Goal: Transaction & Acquisition: Purchase product/service

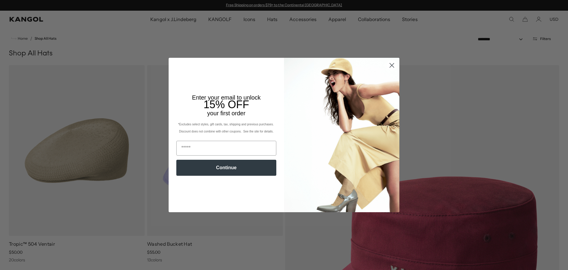
click at [392, 66] on circle "Close dialog" at bounding box center [392, 65] width 10 height 10
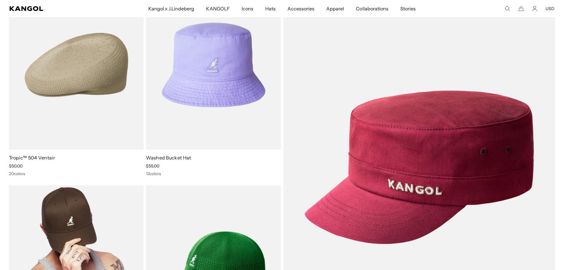
scroll to position [89, 0]
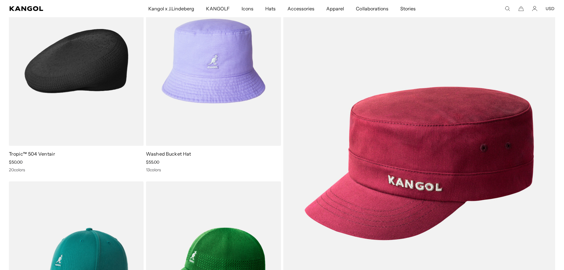
click at [52, 152] on link "Tropic™ 504 Ventair" at bounding box center [32, 154] width 46 height 6
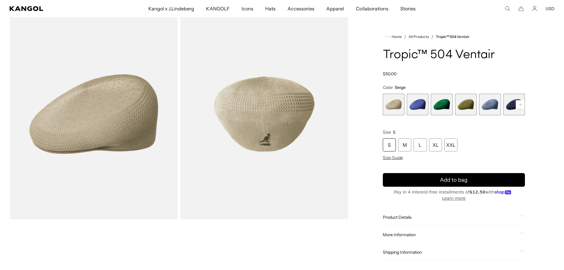
scroll to position [0, 122]
click at [414, 108] on span "2 of 22" at bounding box center [418, 105] width 22 height 22
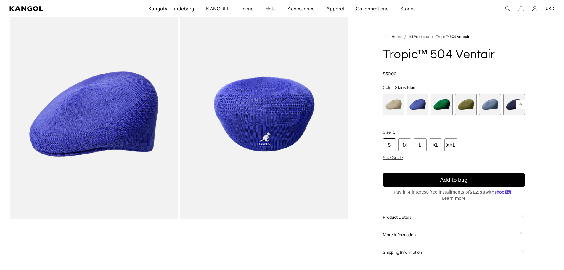
click at [437, 108] on span "3 of 22" at bounding box center [442, 105] width 22 height 22
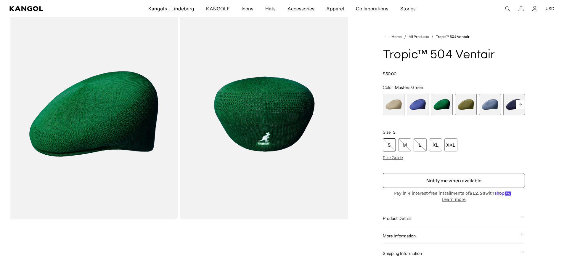
click at [463, 100] on span "4 of 22" at bounding box center [466, 105] width 22 height 22
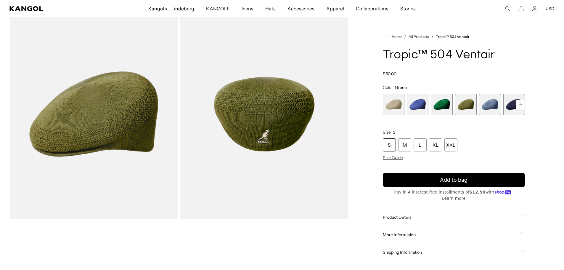
click at [489, 103] on span "5 of 22" at bounding box center [490, 105] width 22 height 22
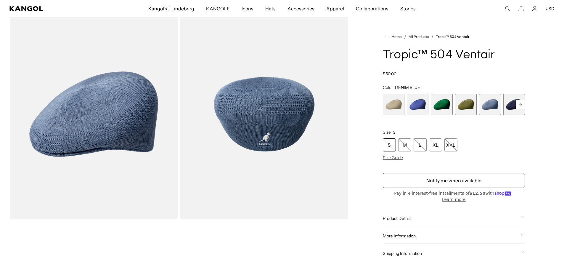
scroll to position [0, 122]
click at [521, 106] on rect at bounding box center [520, 104] width 9 height 9
click at [491, 105] on span "6 of 22" at bounding box center [490, 105] width 22 height 22
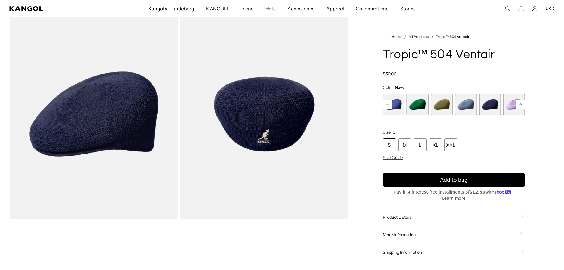
click at [508, 105] on span "7 of 22" at bounding box center [514, 105] width 22 height 22
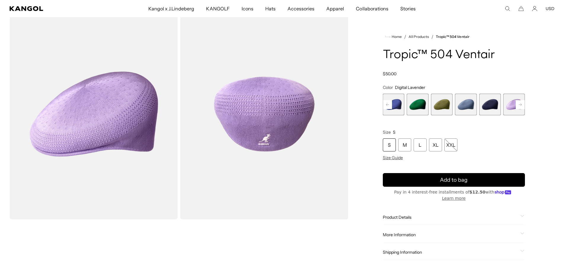
click at [523, 103] on rect at bounding box center [520, 104] width 9 height 9
click at [519, 105] on rect at bounding box center [520, 104] width 9 height 9
click at [492, 107] on span "9 of 22" at bounding box center [490, 105] width 22 height 22
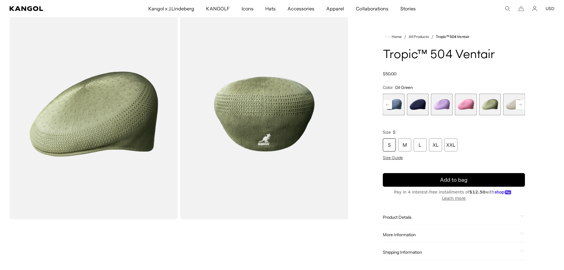
click at [388, 103] on rect at bounding box center [387, 104] width 9 height 9
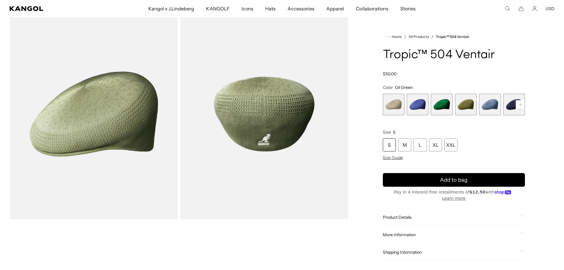
click at [393, 106] on span "1 of 22" at bounding box center [394, 105] width 22 height 22
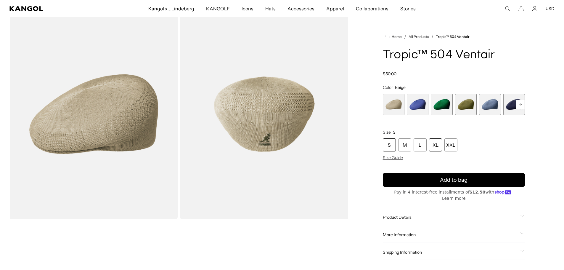
scroll to position [0, 122]
click at [432, 145] on div "XL" at bounding box center [435, 144] width 13 height 13
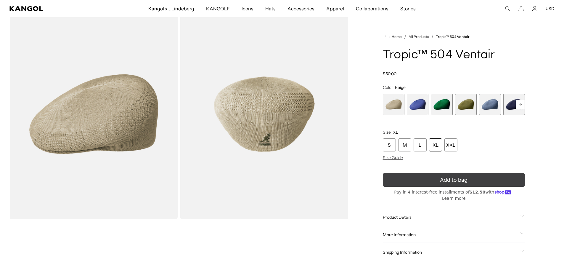
click at [438, 180] on button "Add to bag" at bounding box center [454, 180] width 142 height 14
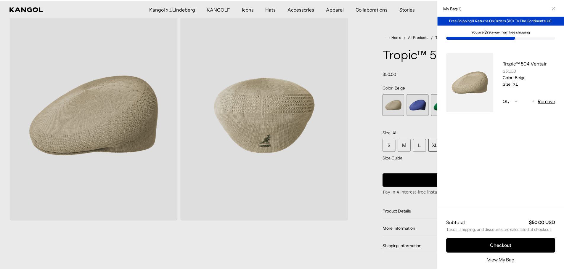
scroll to position [0, 122]
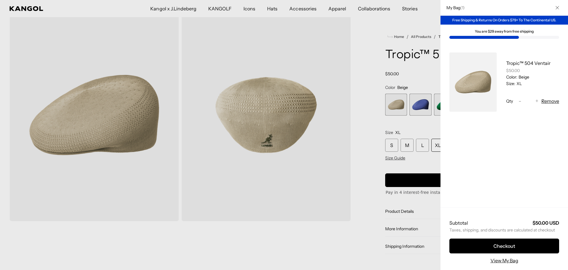
click at [410, 67] on div at bounding box center [284, 135] width 568 height 270
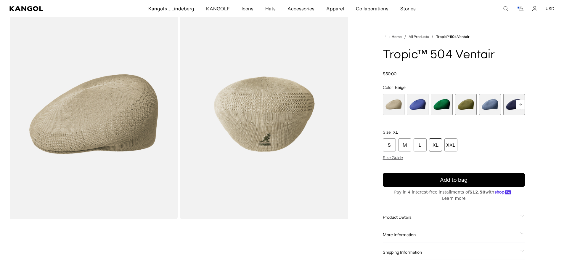
click at [413, 104] on span "2 of 22" at bounding box center [418, 105] width 22 height 22
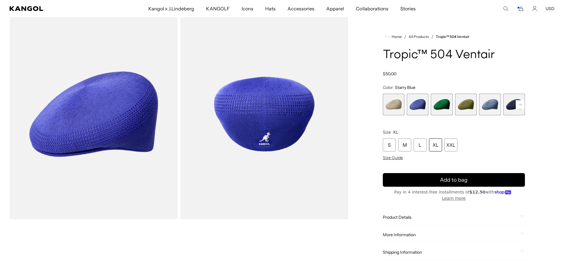
click at [438, 109] on span "3 of 22" at bounding box center [442, 105] width 22 height 22
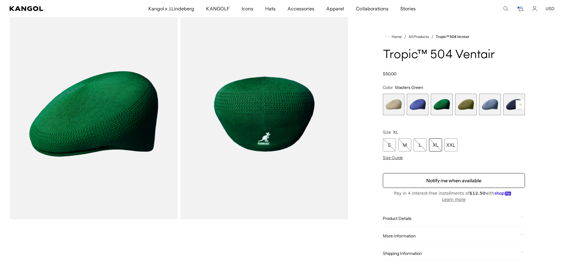
click at [462, 107] on span "4 of 22" at bounding box center [466, 105] width 22 height 22
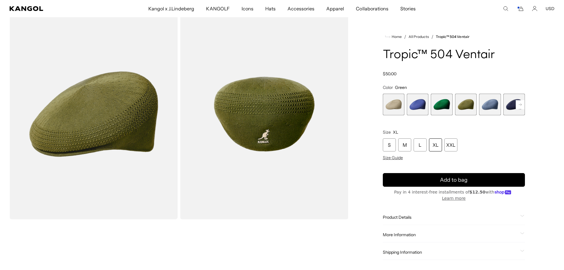
click at [487, 107] on span "5 of 22" at bounding box center [490, 105] width 22 height 22
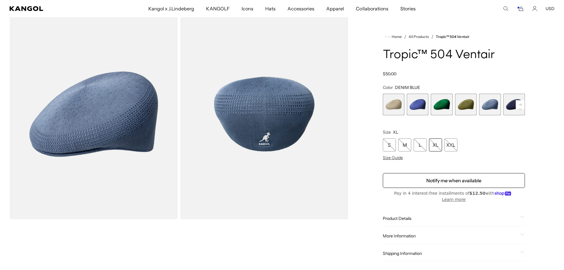
click at [509, 106] on span "6 of 22" at bounding box center [514, 105] width 22 height 22
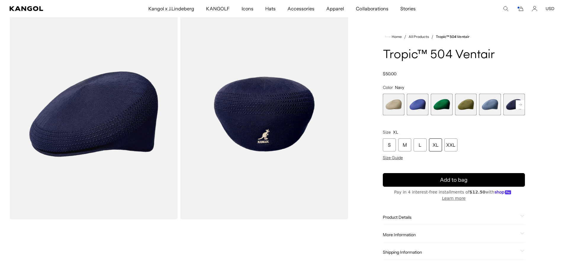
click at [428, 144] on div "S M L XL XXL" at bounding box center [454, 144] width 142 height 13
click at [431, 146] on div "XL" at bounding box center [435, 144] width 13 height 13
click at [433, 146] on div "XL" at bounding box center [435, 144] width 13 height 13
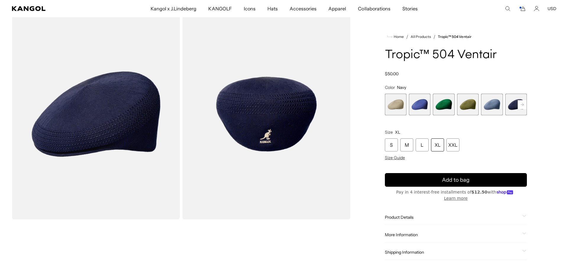
scroll to position [0, 0]
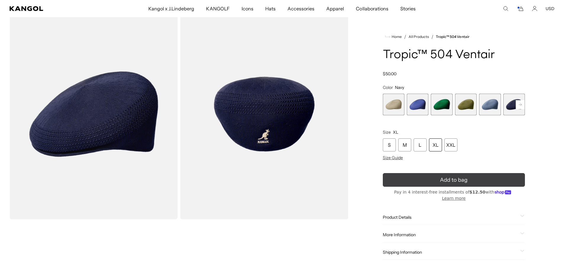
click at [446, 179] on span "Add to bag" at bounding box center [454, 180] width 28 height 8
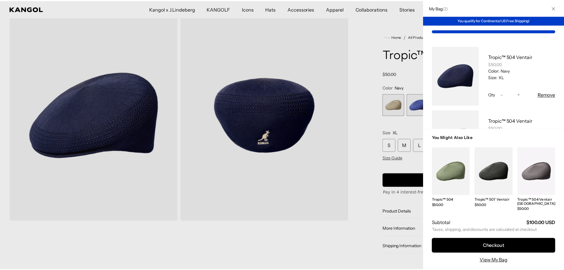
scroll to position [0, 122]
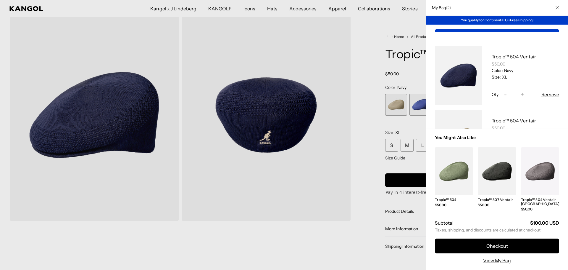
click at [373, 54] on div at bounding box center [284, 135] width 568 height 270
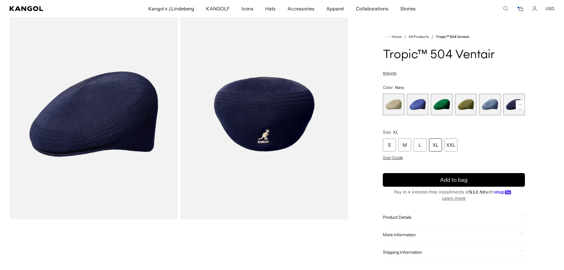
click at [520, 107] on rect at bounding box center [520, 104] width 9 height 9
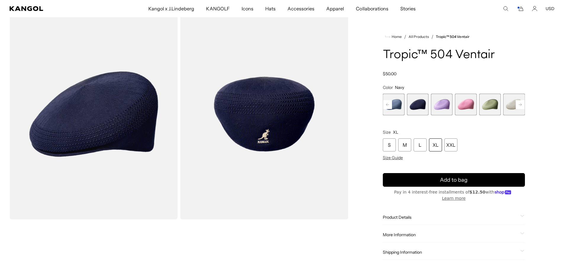
scroll to position [0, 122]
click at [468, 110] on span "8 of 22" at bounding box center [466, 105] width 22 height 22
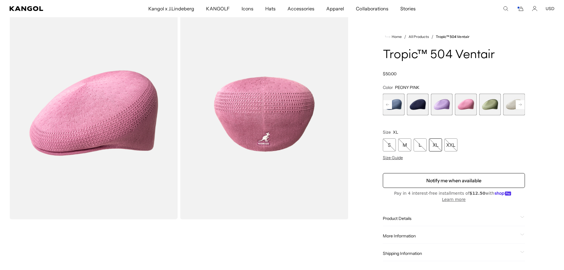
click at [482, 108] on span "9 of 22" at bounding box center [490, 105] width 22 height 22
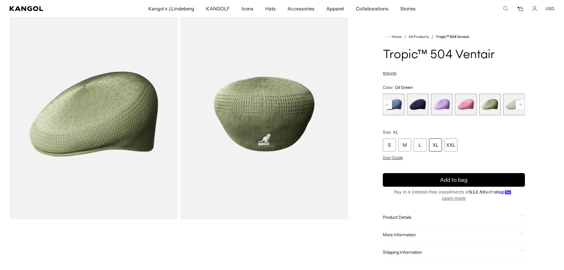
click at [445, 109] on span "7 of 22" at bounding box center [442, 105] width 22 height 22
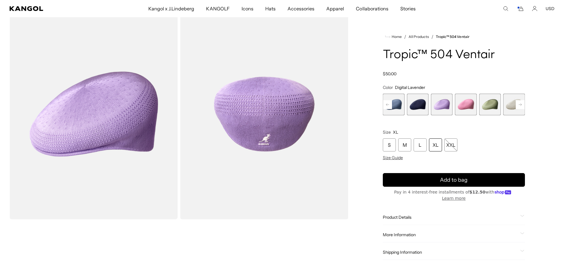
scroll to position [0, 122]
click at [509, 110] on span "10 of 22" at bounding box center [514, 105] width 22 height 22
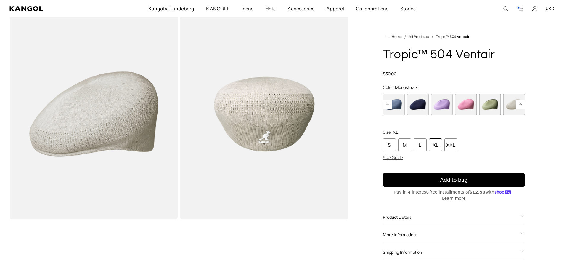
click at [519, 106] on rect at bounding box center [520, 104] width 9 height 9
click at [471, 108] on span "11 of 22" at bounding box center [466, 105] width 22 height 22
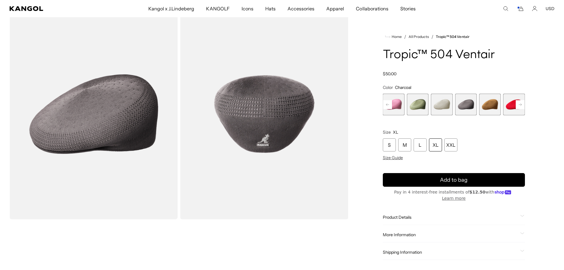
scroll to position [0, 122]
click at [485, 108] on span "12 of 22" at bounding box center [490, 105] width 22 height 22
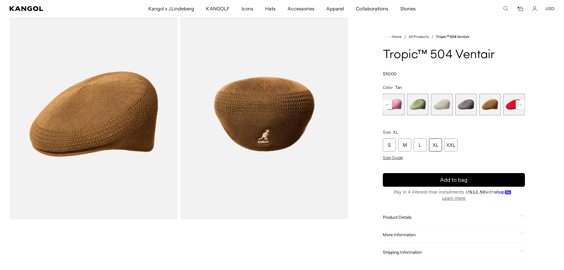
click at [512, 108] on span "13 of 22" at bounding box center [514, 105] width 22 height 22
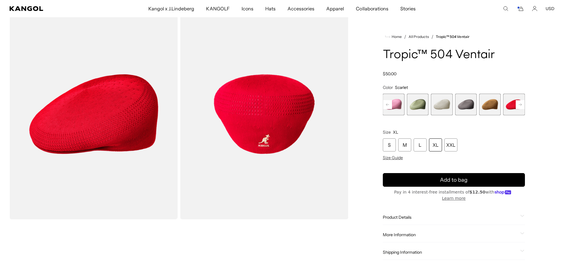
click at [491, 108] on span "12 of 22" at bounding box center [490, 105] width 22 height 22
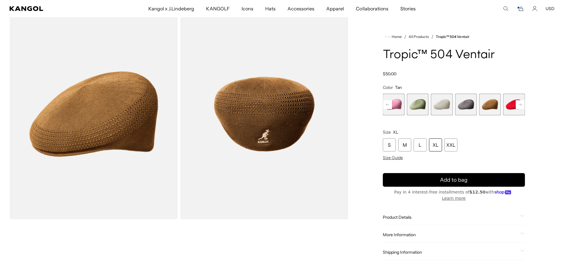
click at [437, 148] on div "XL" at bounding box center [435, 144] width 13 height 13
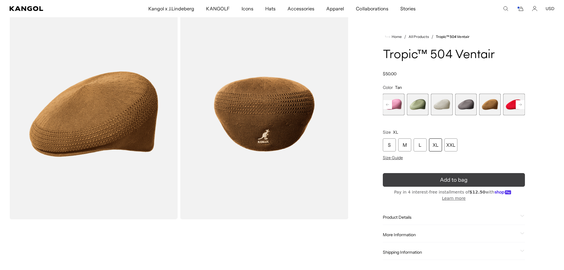
click at [445, 178] on span "Add to bag" at bounding box center [454, 180] width 28 height 8
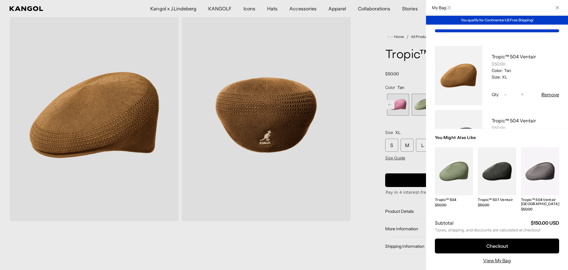
click at [417, 80] on div at bounding box center [284, 135] width 568 height 270
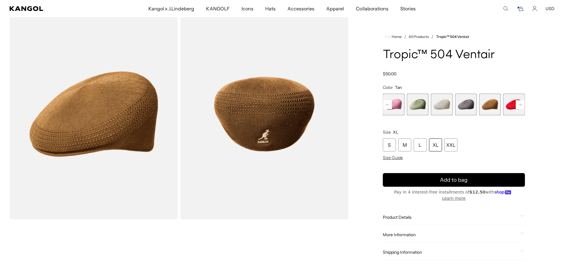
scroll to position [0, 0]
click at [462, 104] on span "11 of 22" at bounding box center [466, 105] width 22 height 22
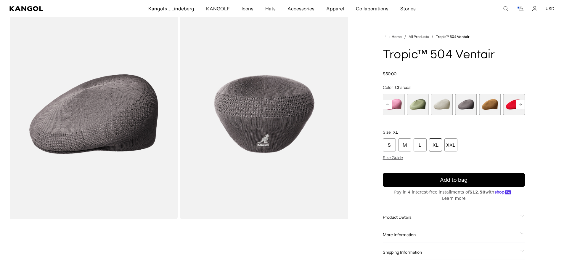
click at [436, 147] on div "XL" at bounding box center [435, 144] width 13 height 13
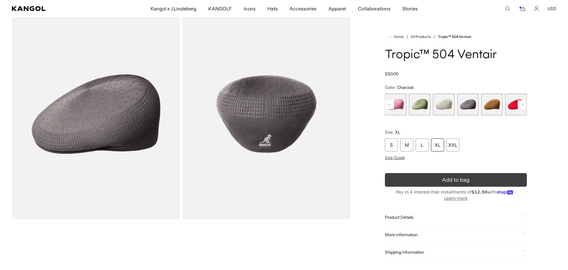
scroll to position [0, 122]
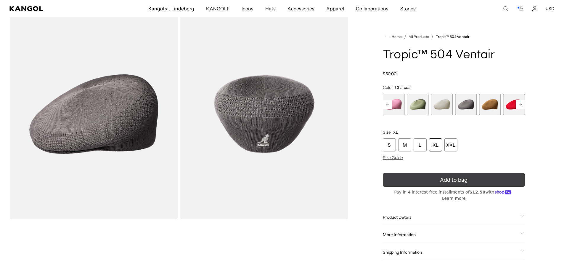
click at [445, 182] on span "Add to bag" at bounding box center [454, 180] width 28 height 8
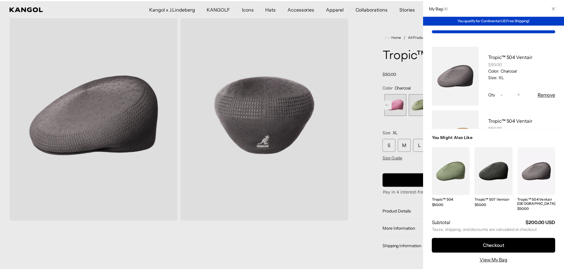
scroll to position [0, 0]
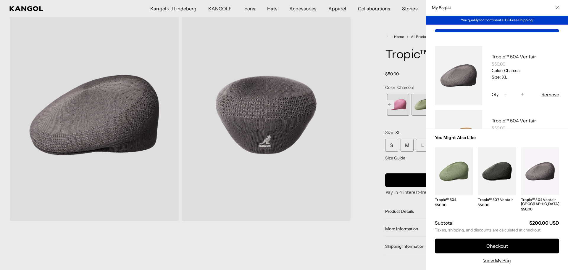
click at [408, 75] on div at bounding box center [284, 135] width 568 height 270
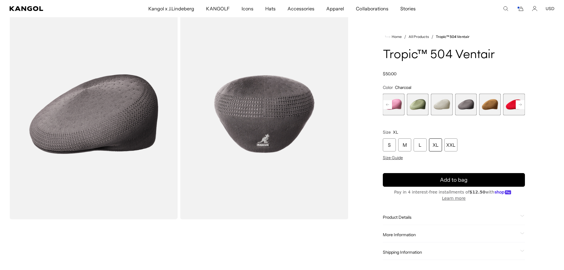
click at [518, 104] on rect at bounding box center [520, 104] width 9 height 9
click at [463, 106] on span "12 of 22" at bounding box center [466, 105] width 22 height 22
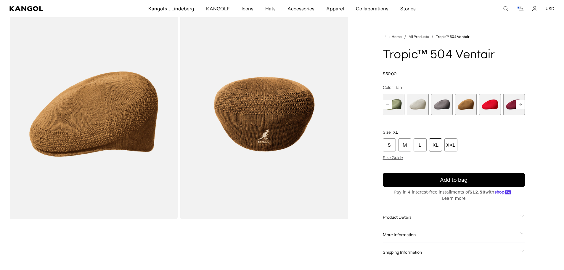
click at [479, 105] on span "13 of 22" at bounding box center [490, 105] width 22 height 22
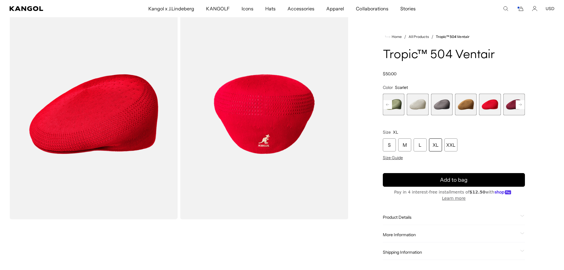
click at [510, 107] on span "14 of 22" at bounding box center [514, 105] width 22 height 22
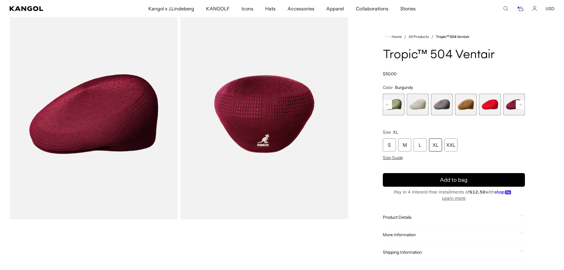
click at [518, 106] on rect at bounding box center [520, 104] width 9 height 9
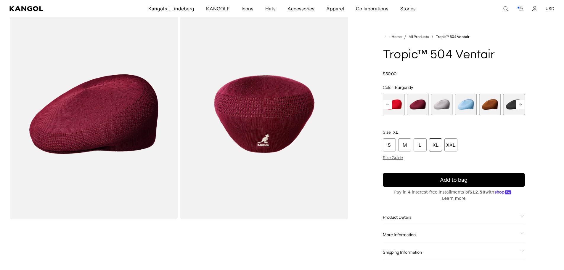
click at [446, 109] on span "15 of 22" at bounding box center [442, 105] width 22 height 22
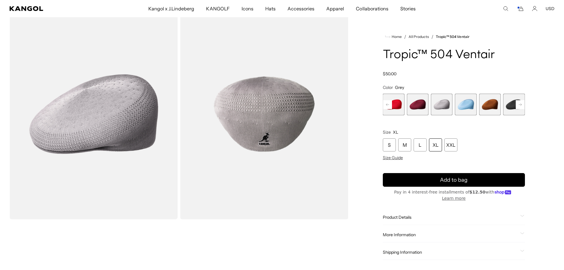
click at [434, 147] on div "XL" at bounding box center [435, 144] width 13 height 13
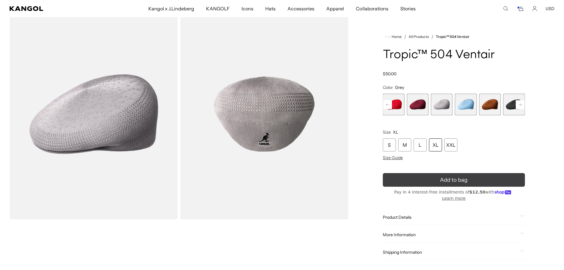
click at [448, 180] on button "Add to bag" at bounding box center [454, 180] width 142 height 14
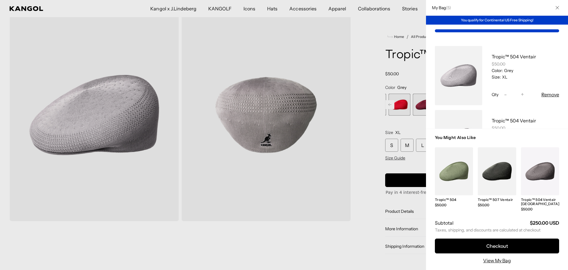
click at [403, 75] on div at bounding box center [284, 135] width 568 height 270
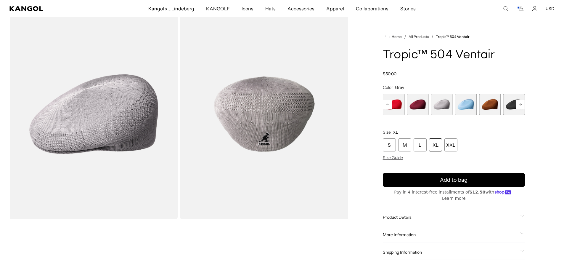
scroll to position [0, 122]
click at [467, 106] on span "16 of 22" at bounding box center [466, 105] width 22 height 22
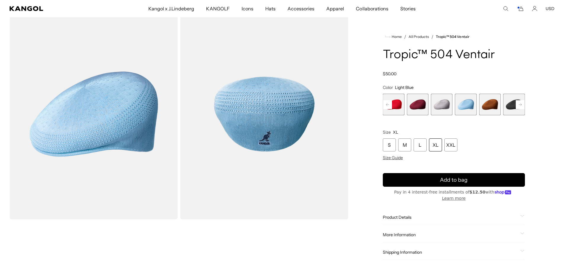
click at [487, 106] on span "17 of 22" at bounding box center [490, 105] width 22 height 22
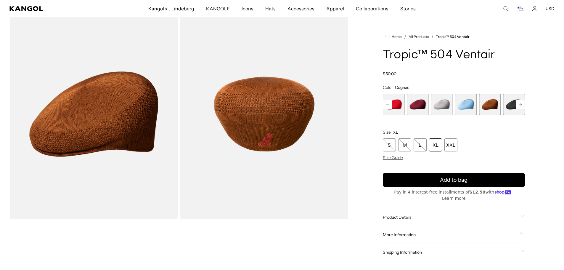
click at [520, 107] on rect at bounding box center [520, 104] width 9 height 9
click at [493, 107] on span "18 of 22" at bounding box center [490, 105] width 22 height 22
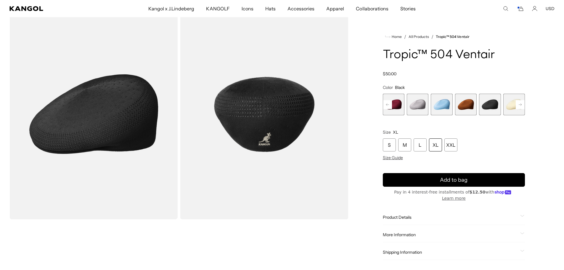
scroll to position [0, 122]
click at [436, 146] on div "XL" at bounding box center [435, 144] width 13 height 13
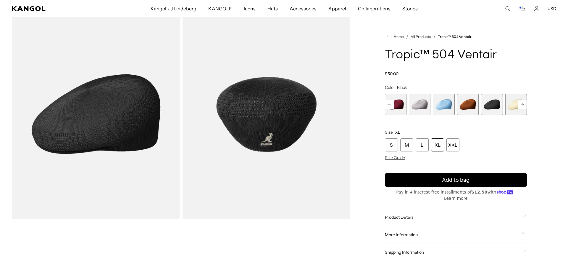
scroll to position [0, 0]
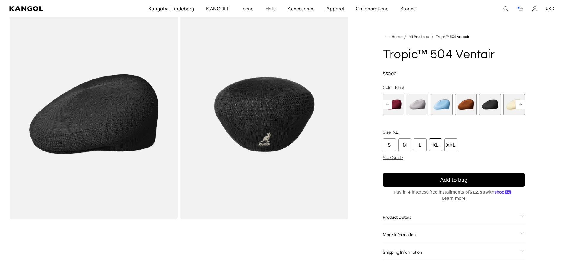
click at [432, 139] on div "XL" at bounding box center [435, 144] width 13 height 13
click at [432, 142] on div "XL" at bounding box center [435, 144] width 13 height 13
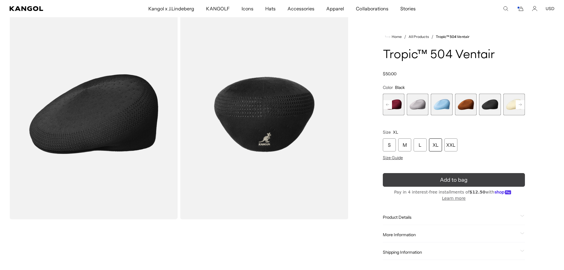
click at [445, 177] on span "Add to bag" at bounding box center [454, 180] width 28 height 8
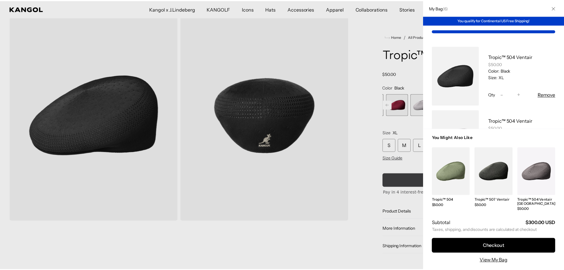
scroll to position [0, 122]
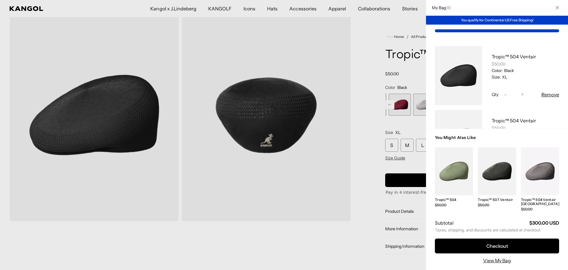
click at [559, 9] on button "Close" at bounding box center [557, 7] width 15 height 15
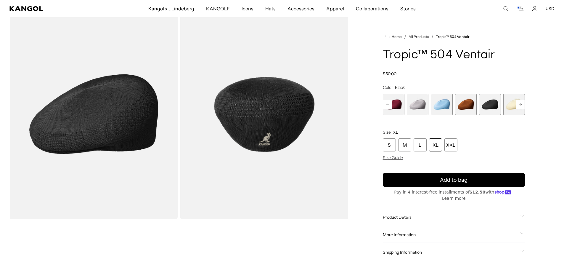
click at [491, 111] on span "18 of 22" at bounding box center [490, 105] width 22 height 22
click at [522, 108] on rect at bounding box center [520, 104] width 9 height 9
click at [495, 106] on span "19 of 22" at bounding box center [490, 105] width 22 height 22
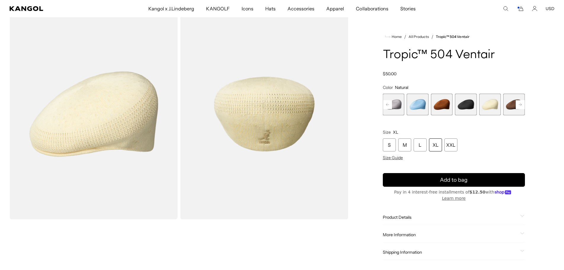
click at [511, 106] on span "20 of 22" at bounding box center [514, 105] width 22 height 22
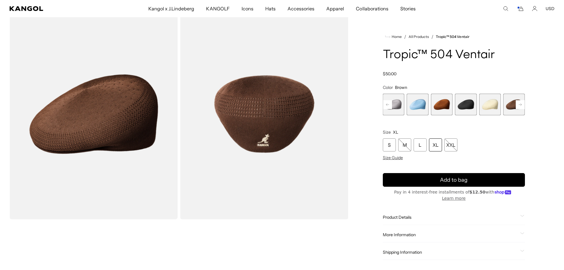
click at [438, 147] on div "XL" at bounding box center [435, 144] width 13 height 13
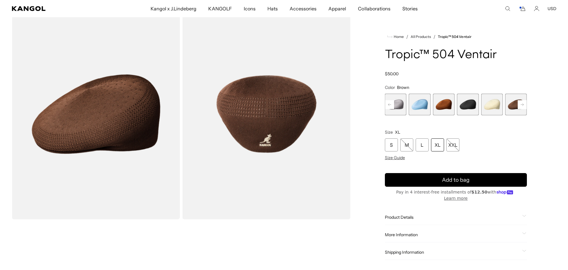
scroll to position [0, 122]
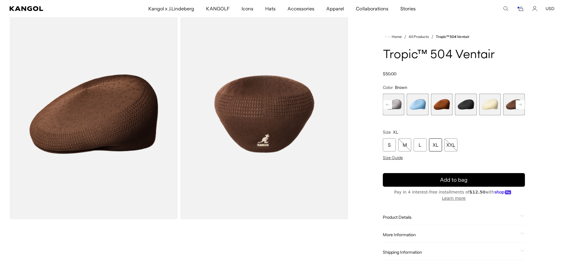
click at [436, 146] on div "XL" at bounding box center [435, 144] width 13 height 13
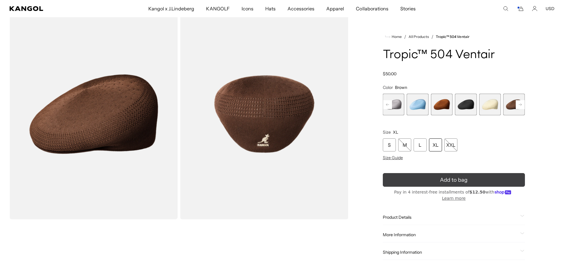
click at [449, 178] on button "Add to bag" at bounding box center [454, 180] width 142 height 14
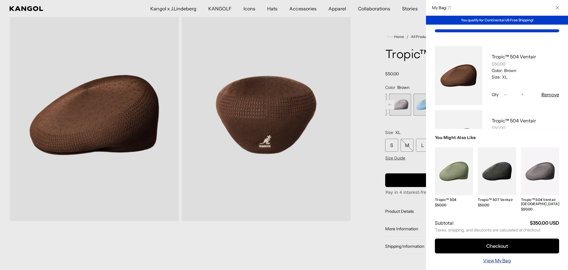
click at [500, 260] on link "View My Bag" at bounding box center [497, 260] width 28 height 7
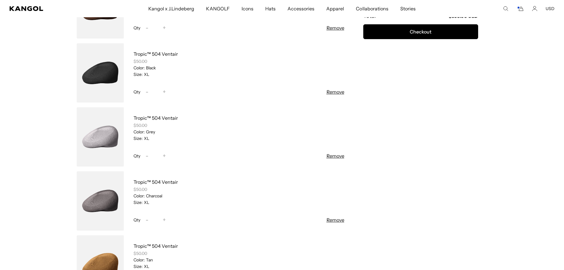
click at [331, 220] on button "Remove" at bounding box center [335, 219] width 18 height 7
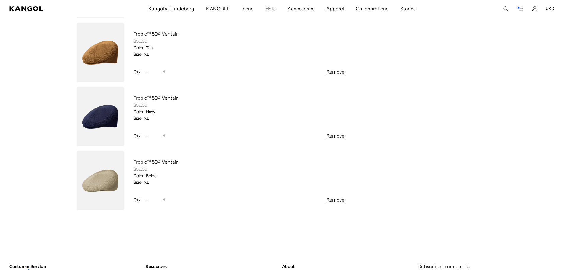
click at [328, 199] on button "Remove" at bounding box center [335, 199] width 18 height 7
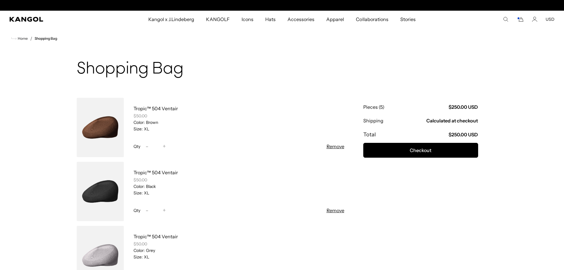
scroll to position [0, 122]
